Goal: Task Accomplishment & Management: Use online tool/utility

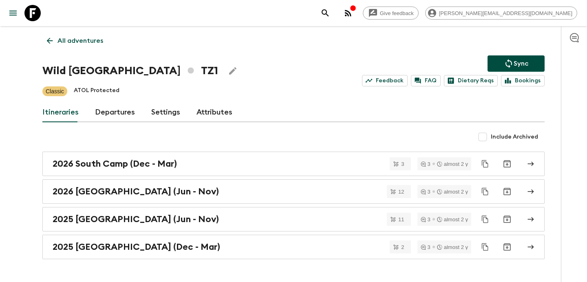
click at [81, 44] on p "All adventures" at bounding box center [80, 41] width 46 height 10
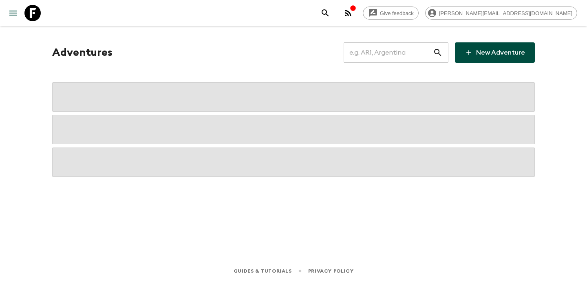
click at [377, 46] on input "text" at bounding box center [387, 52] width 89 height 23
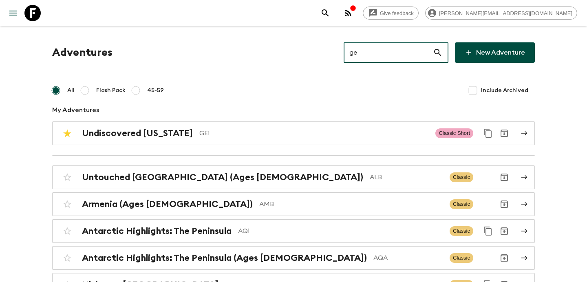
type input "ge1"
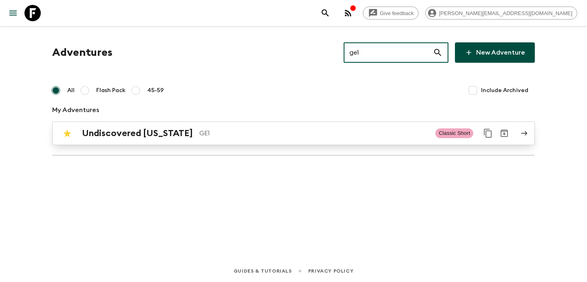
click at [275, 130] on p "GE1" at bounding box center [313, 133] width 229 height 10
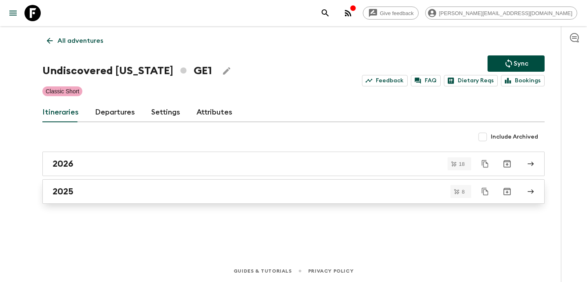
click at [168, 201] on link "2025" at bounding box center [293, 191] width 502 height 24
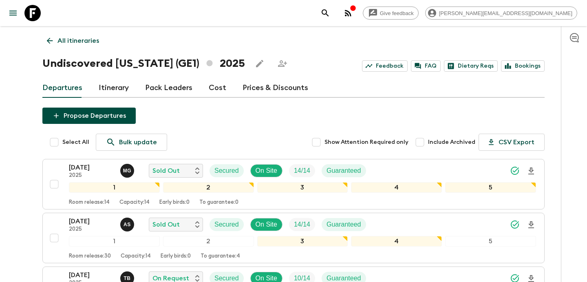
click at [82, 40] on p "All itineraries" at bounding box center [78, 41] width 42 height 10
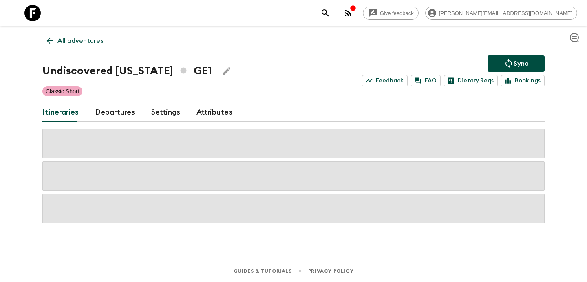
click at [82, 40] on p "All adventures" at bounding box center [80, 41] width 46 height 10
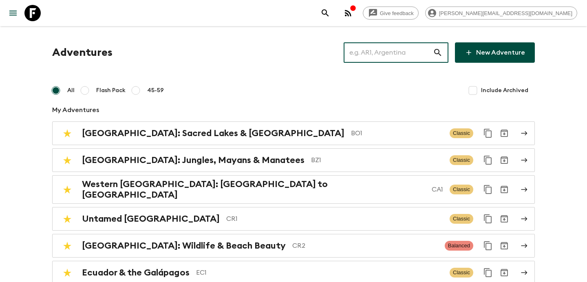
click at [386, 59] on input "text" at bounding box center [387, 52] width 89 height 23
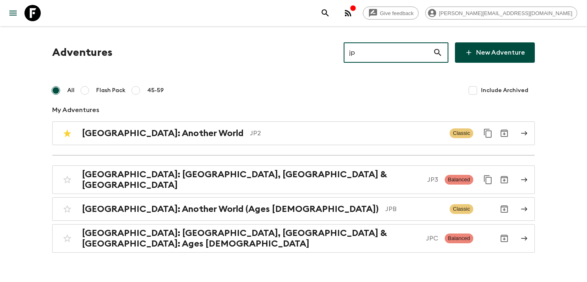
type input "jp2"
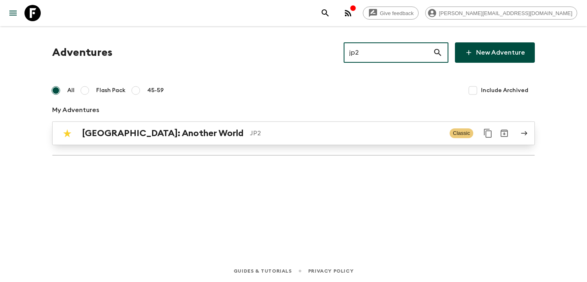
click at [258, 143] on link "[GEOGRAPHIC_DATA]: Another World JP2 Classic" at bounding box center [293, 133] width 482 height 24
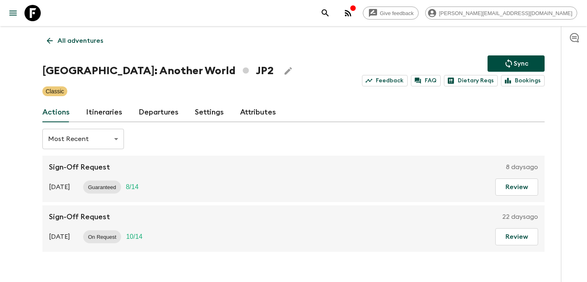
click at [94, 114] on link "Itineraries" at bounding box center [104, 113] width 36 height 20
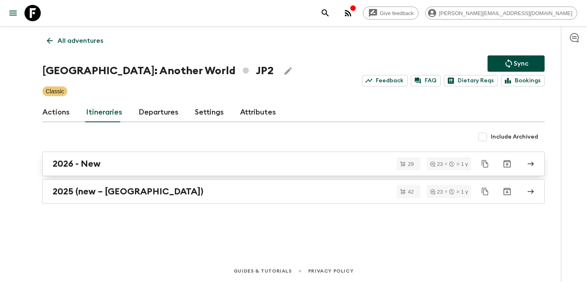
click at [133, 163] on div "2026 - New" at bounding box center [286, 163] width 466 height 11
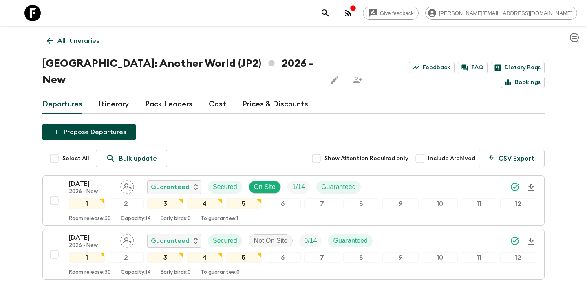
click at [99, 124] on button "Propose Departures" at bounding box center [88, 132] width 93 height 16
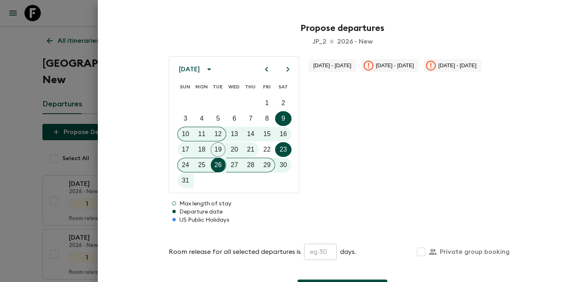
click at [214, 69] on icon "calendar view is open, switch to year view" at bounding box center [209, 69] width 10 height 10
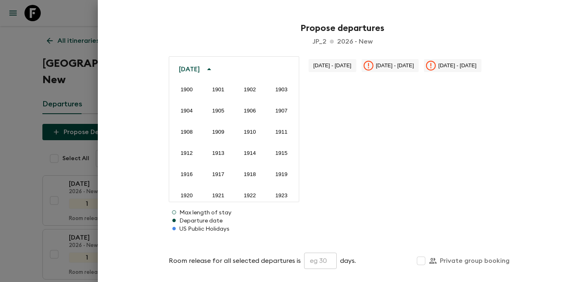
scroll to position [605, 0]
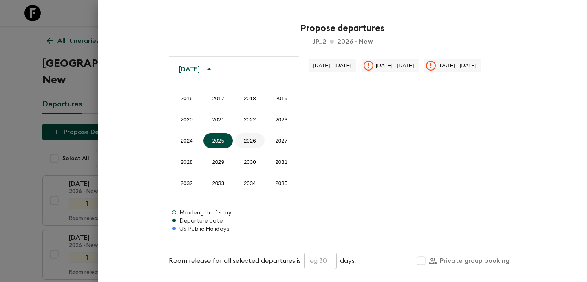
click at [246, 139] on button "2026" at bounding box center [249, 140] width 29 height 15
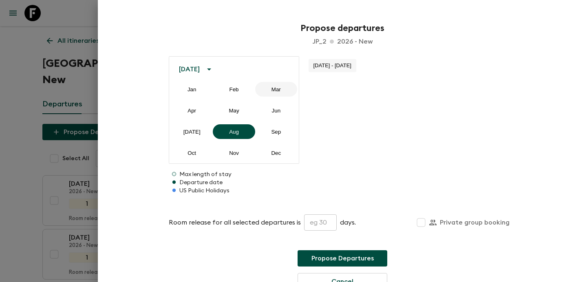
click at [272, 88] on button "Mar" at bounding box center [276, 89] width 42 height 15
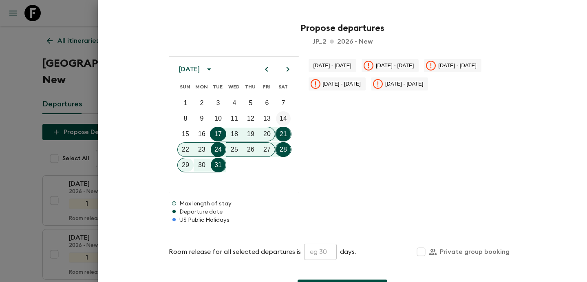
click at [282, 117] on p "14" at bounding box center [283, 119] width 7 height 10
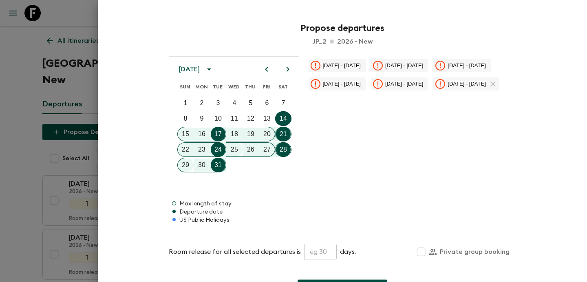
click at [287, 68] on icon "Next month" at bounding box center [287, 69] width 3 height 5
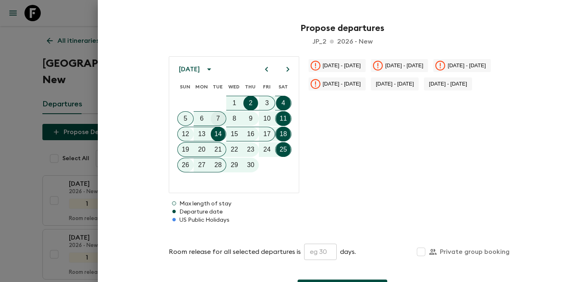
click at [218, 120] on p "7" at bounding box center [218, 119] width 4 height 10
click at [286, 69] on icon "Next month" at bounding box center [288, 69] width 10 height 10
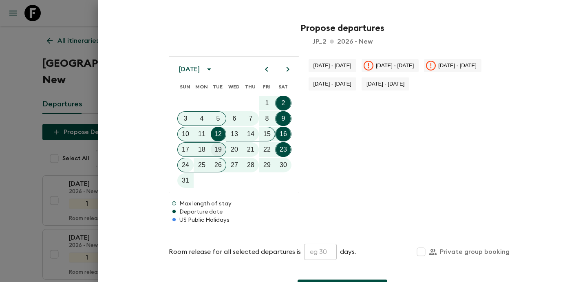
click at [219, 148] on p "19" at bounding box center [217, 150] width 7 height 10
click at [288, 69] on icon "Next month" at bounding box center [287, 69] width 3 height 5
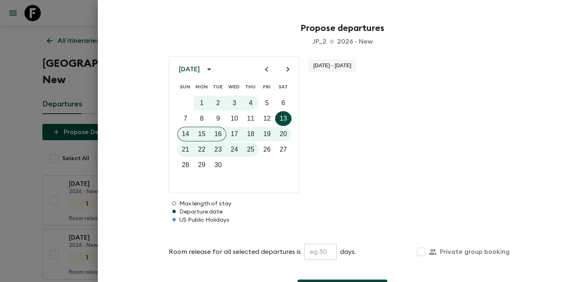
click at [288, 69] on icon "Next month" at bounding box center [287, 69] width 3 height 5
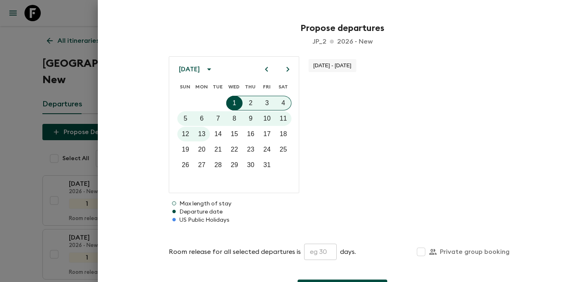
click at [288, 66] on icon "Next month" at bounding box center [288, 69] width 10 height 10
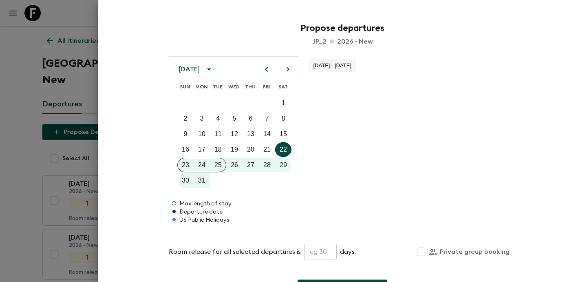
click at [289, 68] on icon "Next month" at bounding box center [288, 69] width 10 height 10
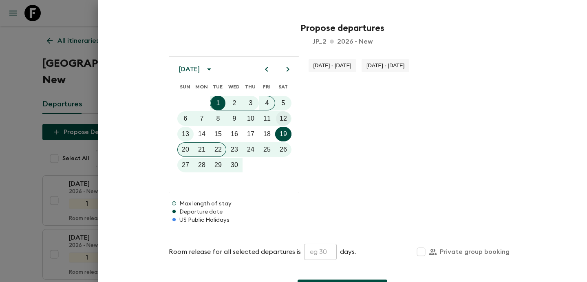
click at [282, 117] on p "12" at bounding box center [283, 119] width 7 height 10
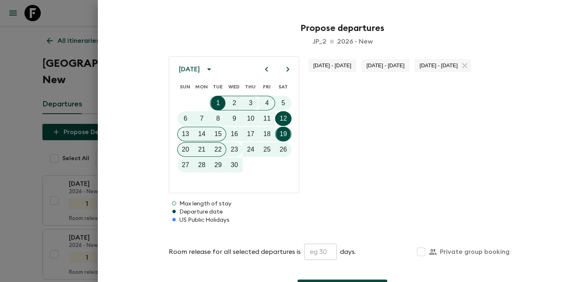
click at [285, 72] on icon "Next month" at bounding box center [288, 69] width 10 height 10
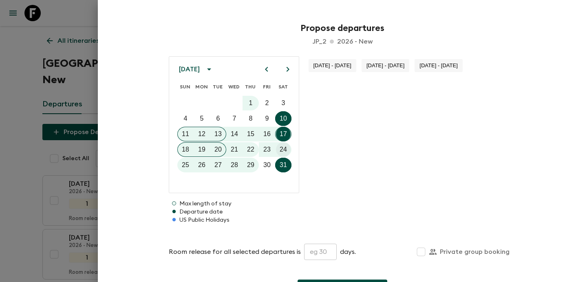
click at [284, 147] on p "24" at bounding box center [283, 150] width 7 height 10
click at [285, 68] on icon "Next month" at bounding box center [288, 69] width 10 height 10
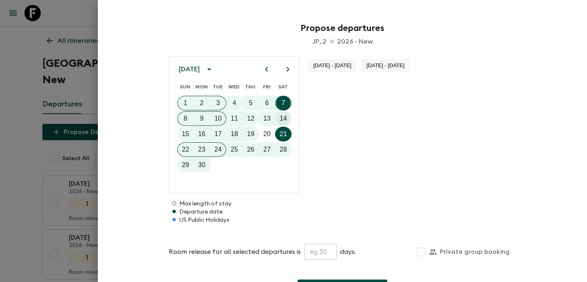
click at [283, 121] on p "14" at bounding box center [283, 119] width 7 height 10
click at [286, 73] on icon "Next month" at bounding box center [288, 69] width 10 height 10
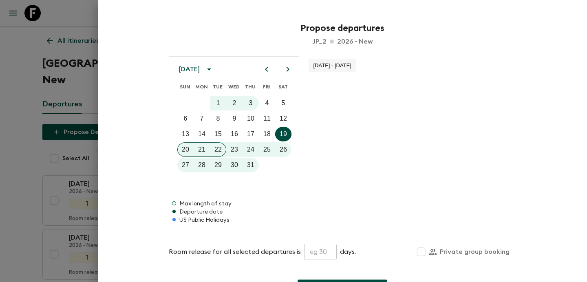
click at [315, 249] on input "text" at bounding box center [320, 252] width 33 height 16
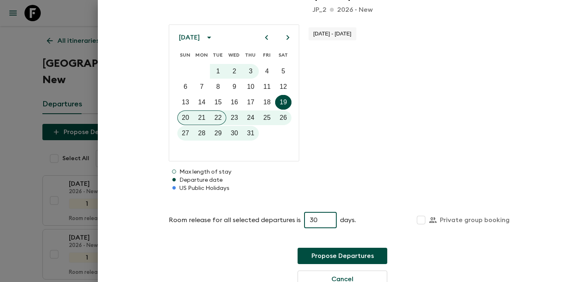
scroll to position [47, 0]
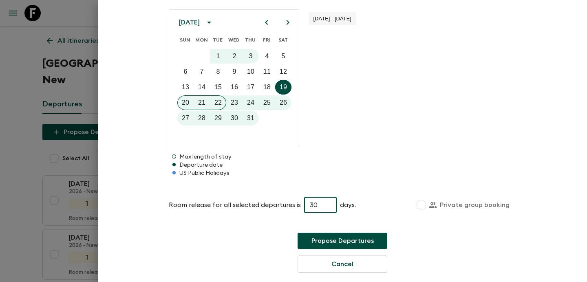
type input "30"
click at [350, 238] on button "Propose Departures" at bounding box center [342, 241] width 90 height 16
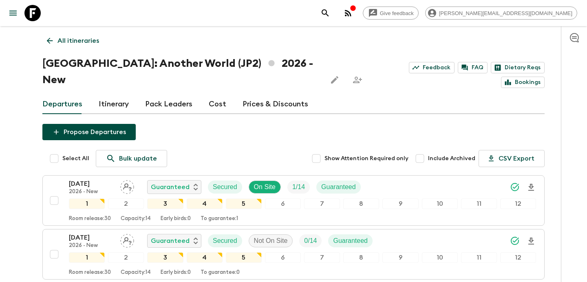
click at [99, 42] on link "All itineraries" at bounding box center [72, 41] width 61 height 16
